Goal: Find specific page/section: Locate a particular part of the current website

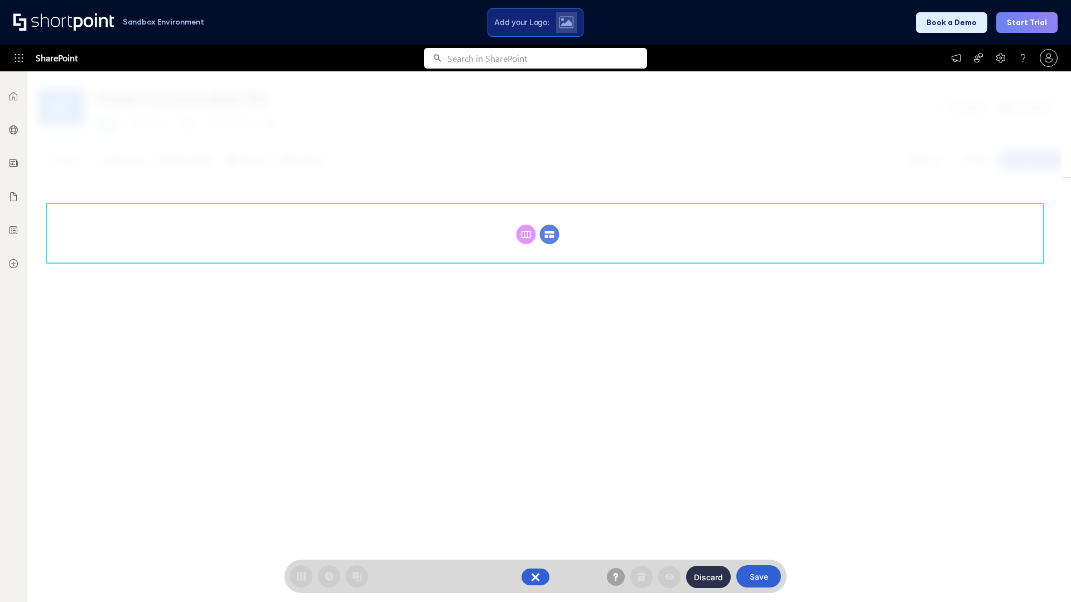
scroll to position [153, 0]
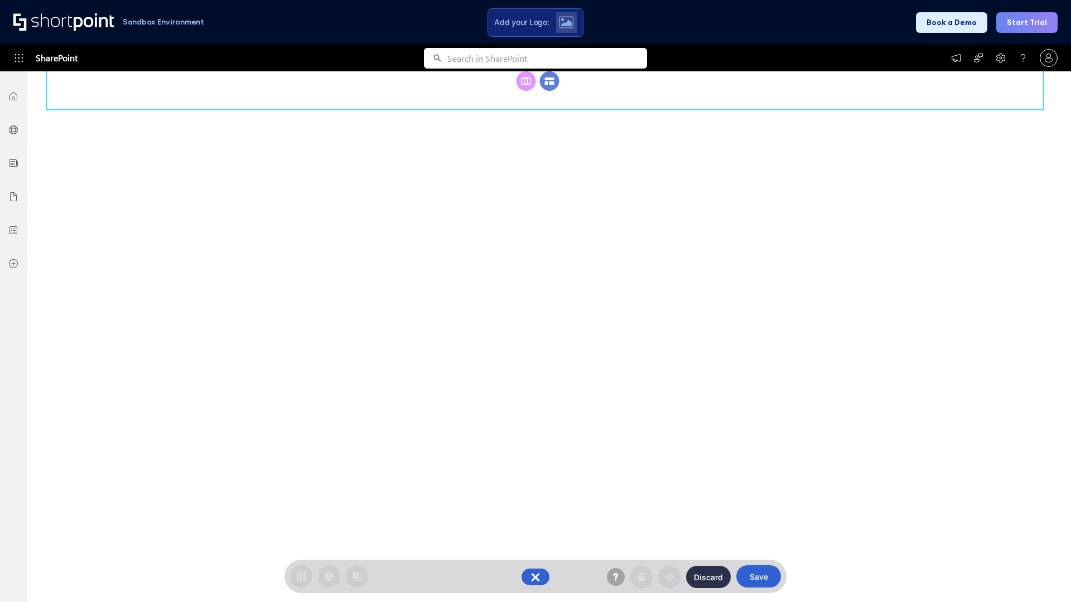
click at [549, 91] on circle at bounding box center [550, 81] width 20 height 20
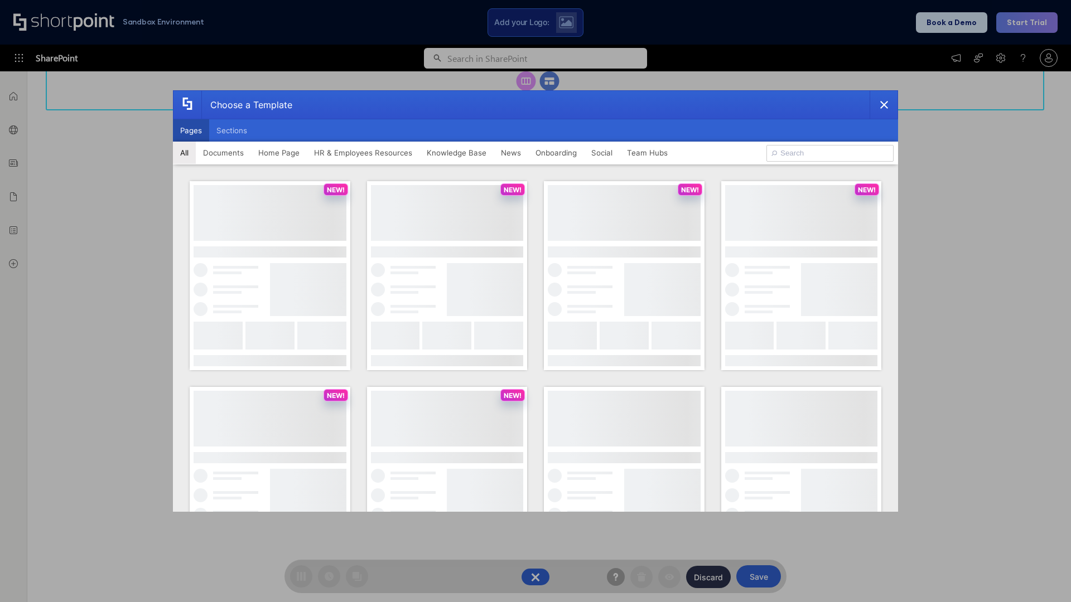
scroll to position [0, 0]
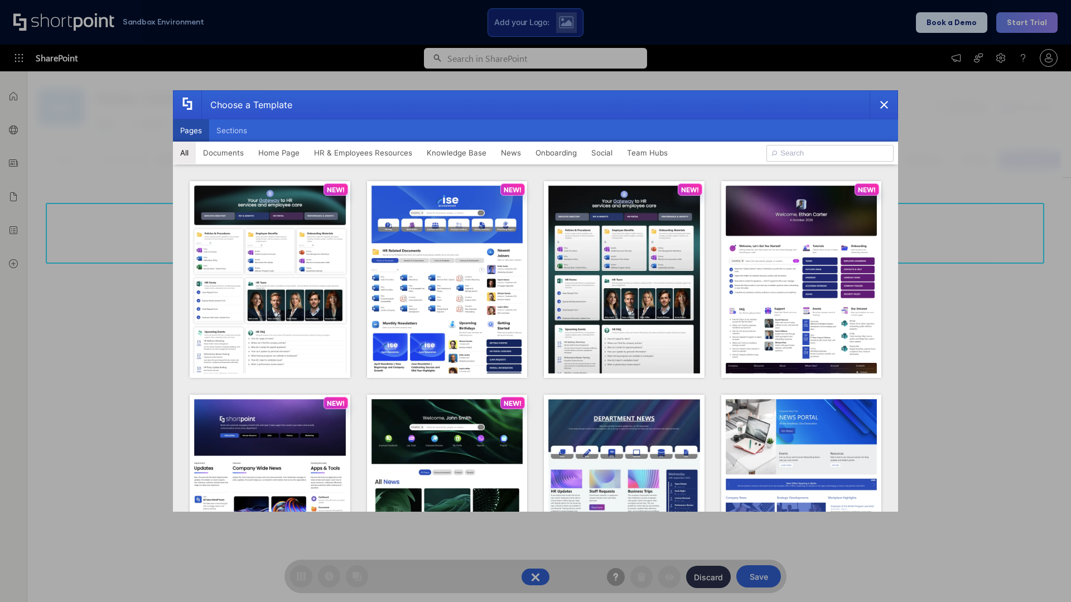
click at [191, 131] on button "Pages" at bounding box center [191, 130] width 36 height 22
type input "HR 12"
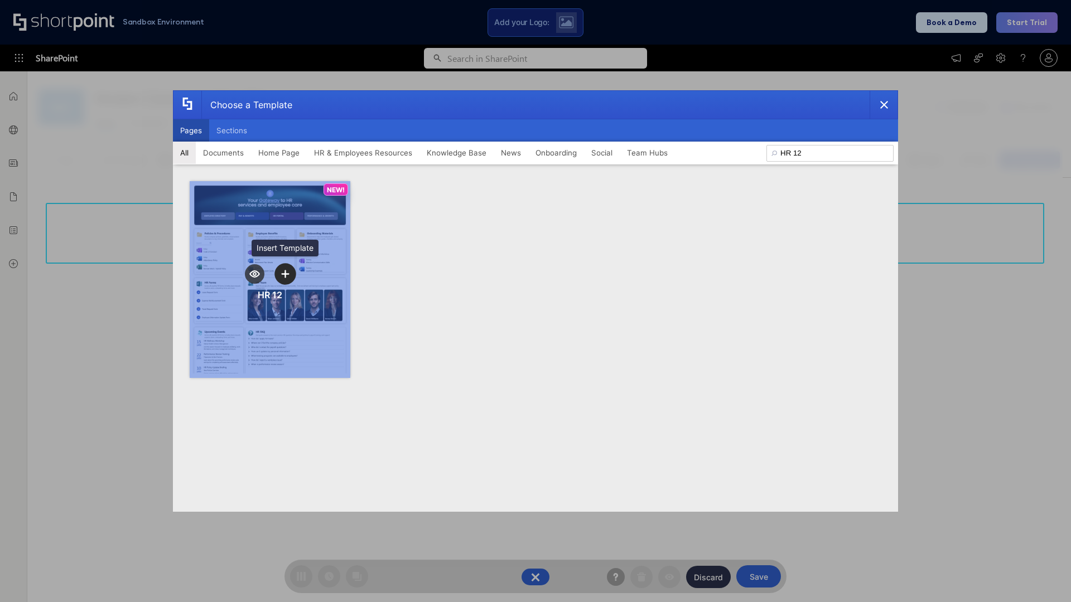
click at [285, 274] on icon "template selector" at bounding box center [285, 274] width 8 height 8
